Goal: Find specific page/section: Find specific page/section

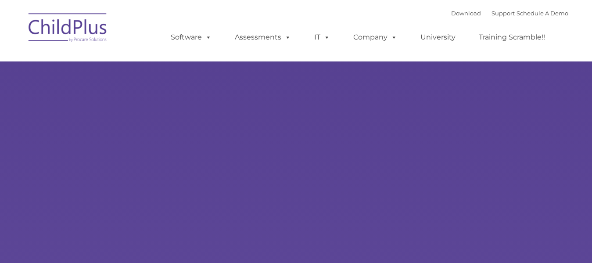
type input ""
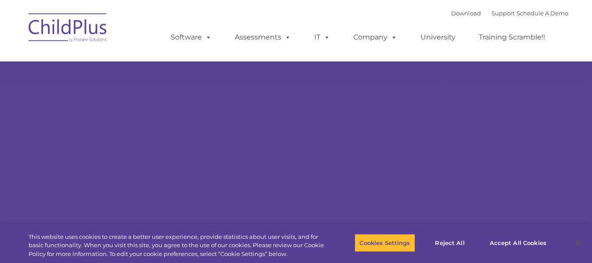
select select "MEDIUM"
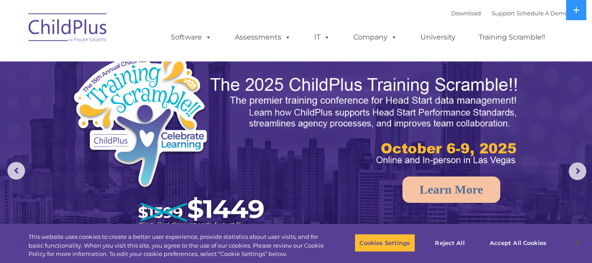
click at [94, 29] on img at bounding box center [68, 29] width 88 height 44
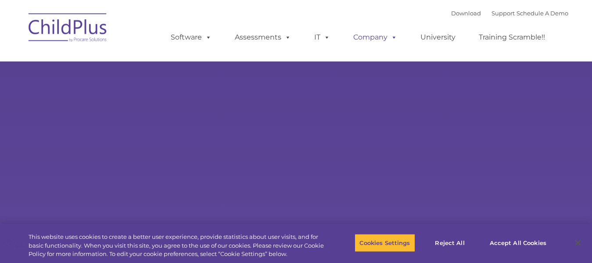
type input ""
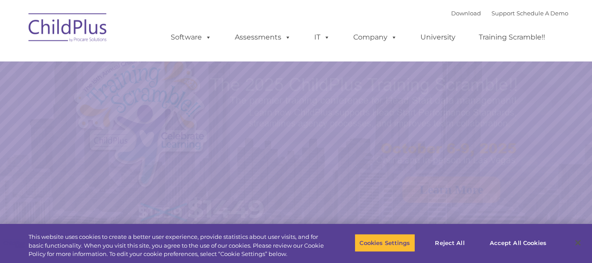
select select "MEDIUM"
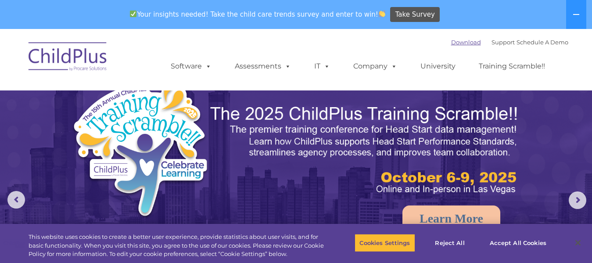
click at [451, 39] on link "Download" at bounding box center [466, 42] width 30 height 7
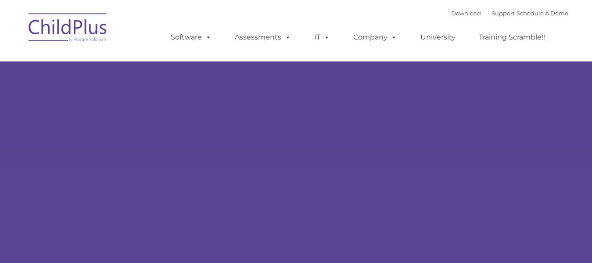
type input ""
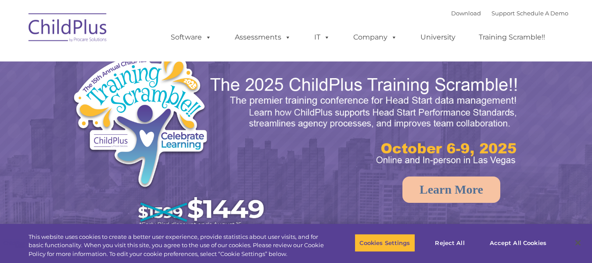
select select "MEDIUM"
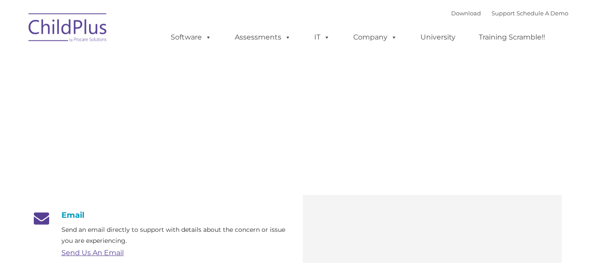
type input ""
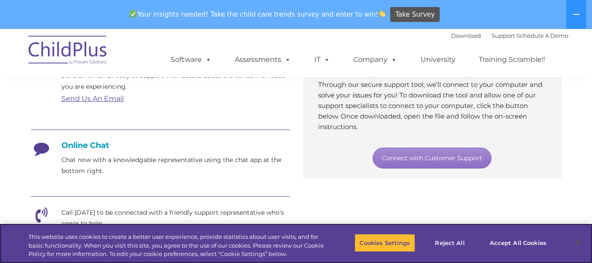
scroll to position [179, 0]
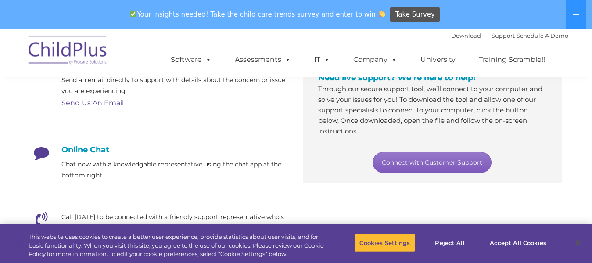
click at [429, 159] on link "Connect with Customer Support" at bounding box center [432, 162] width 119 height 21
click at [406, 161] on link "Connect with Customer Support" at bounding box center [432, 162] width 119 height 21
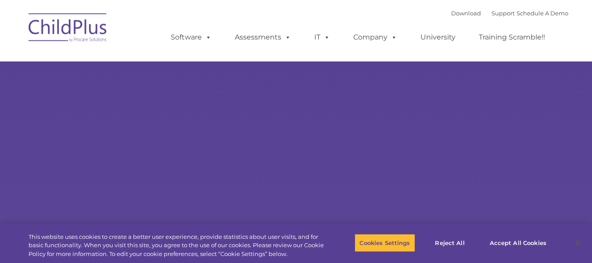
select select "MEDIUM"
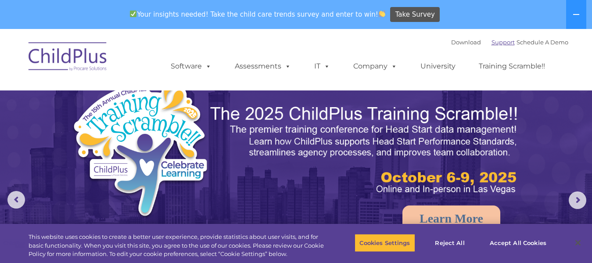
click at [492, 42] on link "Support" at bounding box center [503, 42] width 23 height 7
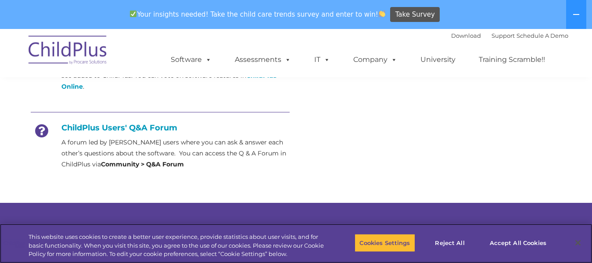
scroll to position [408, 0]
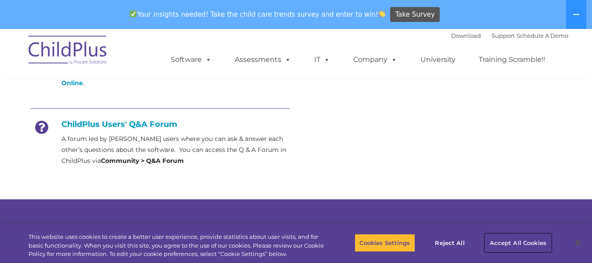
click at [532, 242] on button "Accept All Cookies" at bounding box center [518, 242] width 66 height 18
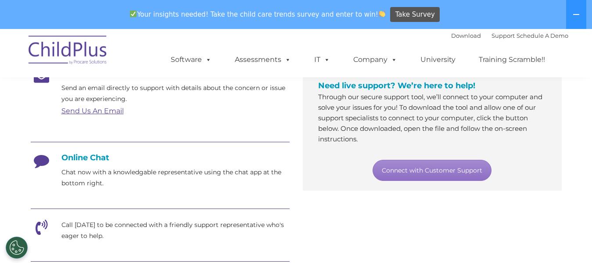
scroll to position [100, 0]
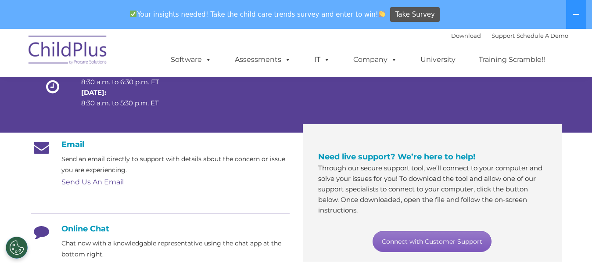
click at [406, 246] on link "Connect with Customer Support" at bounding box center [432, 241] width 119 height 21
